Goal: Task Accomplishment & Management: Manage account settings

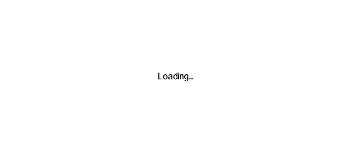
click at [203, 106] on div at bounding box center [173, 76] width 346 height 152
click at [295, 131] on div at bounding box center [173, 76] width 346 height 152
click at [299, 135] on div at bounding box center [173, 76] width 346 height 152
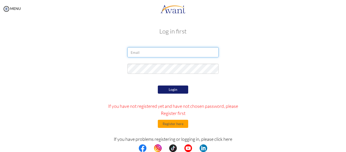
click at [141, 52] on input "email" at bounding box center [172, 52] width 91 height 10
type input "[EMAIL_ADDRESS][DOMAIN_NAME]"
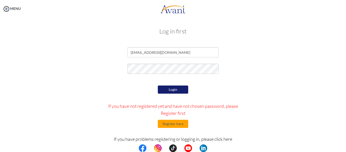
click at [164, 88] on button "Login" at bounding box center [173, 89] width 30 height 8
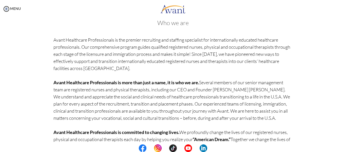
scroll to position [53, 0]
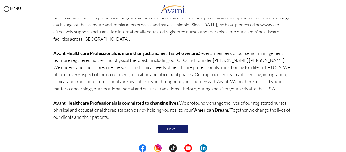
click at [176, 126] on link "Next →" at bounding box center [173, 128] width 30 height 8
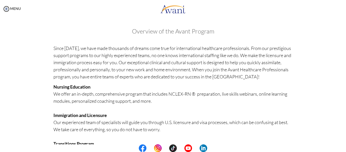
scroll to position [133, 0]
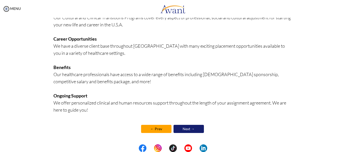
click at [185, 130] on link "Next →" at bounding box center [188, 128] width 30 height 8
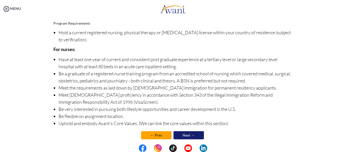
scroll to position [69, 0]
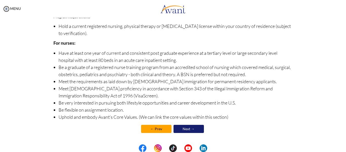
click at [192, 130] on link "Next →" at bounding box center [188, 128] width 30 height 8
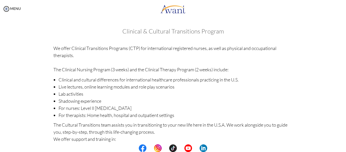
scroll to position [89, 0]
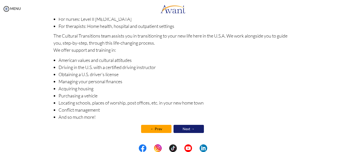
click at [191, 130] on link "Next →" at bounding box center [188, 128] width 30 height 8
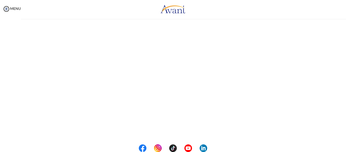
scroll to position [0, 0]
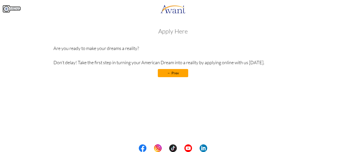
click at [18, 8] on link "MENU" at bounding box center [12, 8] width 18 height 4
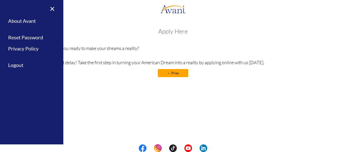
click at [114, 102] on div "Welcome! Who we are Avant Healthcare Professionals is the premier recruiting an…" at bounding box center [172, 65] width 335 height 84
